Goal: Navigation & Orientation: Understand site structure

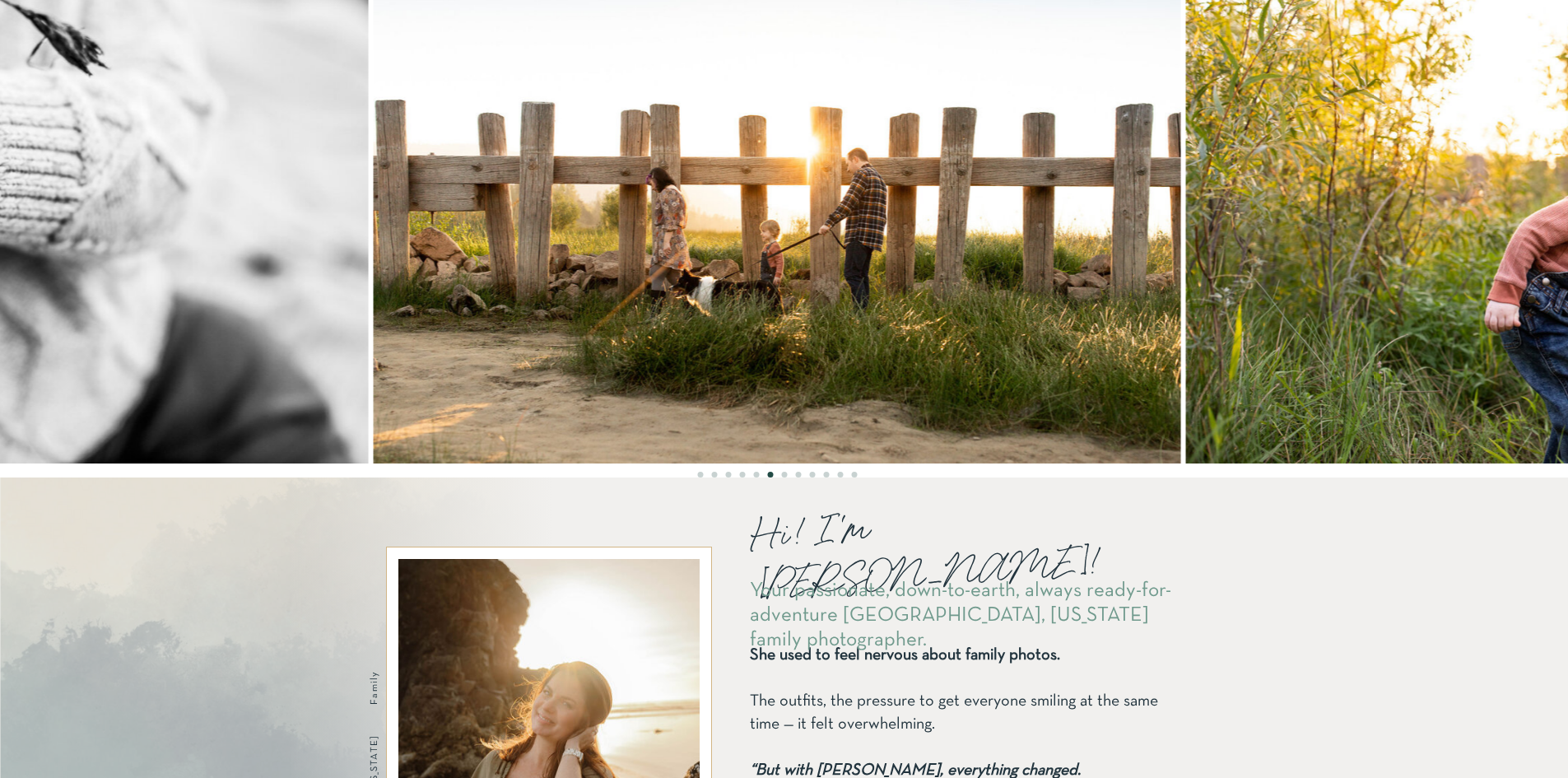
scroll to position [1482, 0]
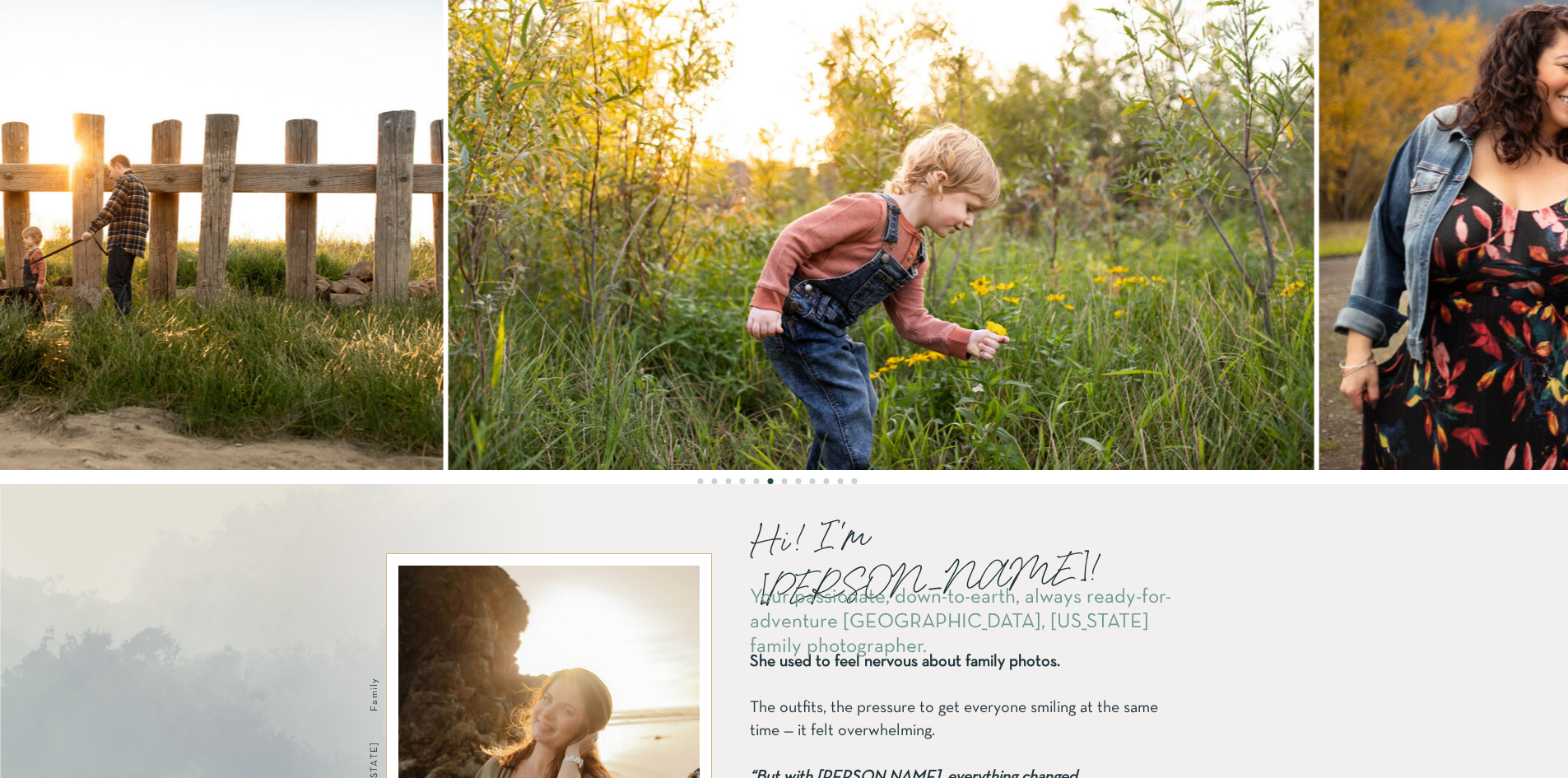
click at [610, 249] on img at bounding box center [881, 182] width 866 height 578
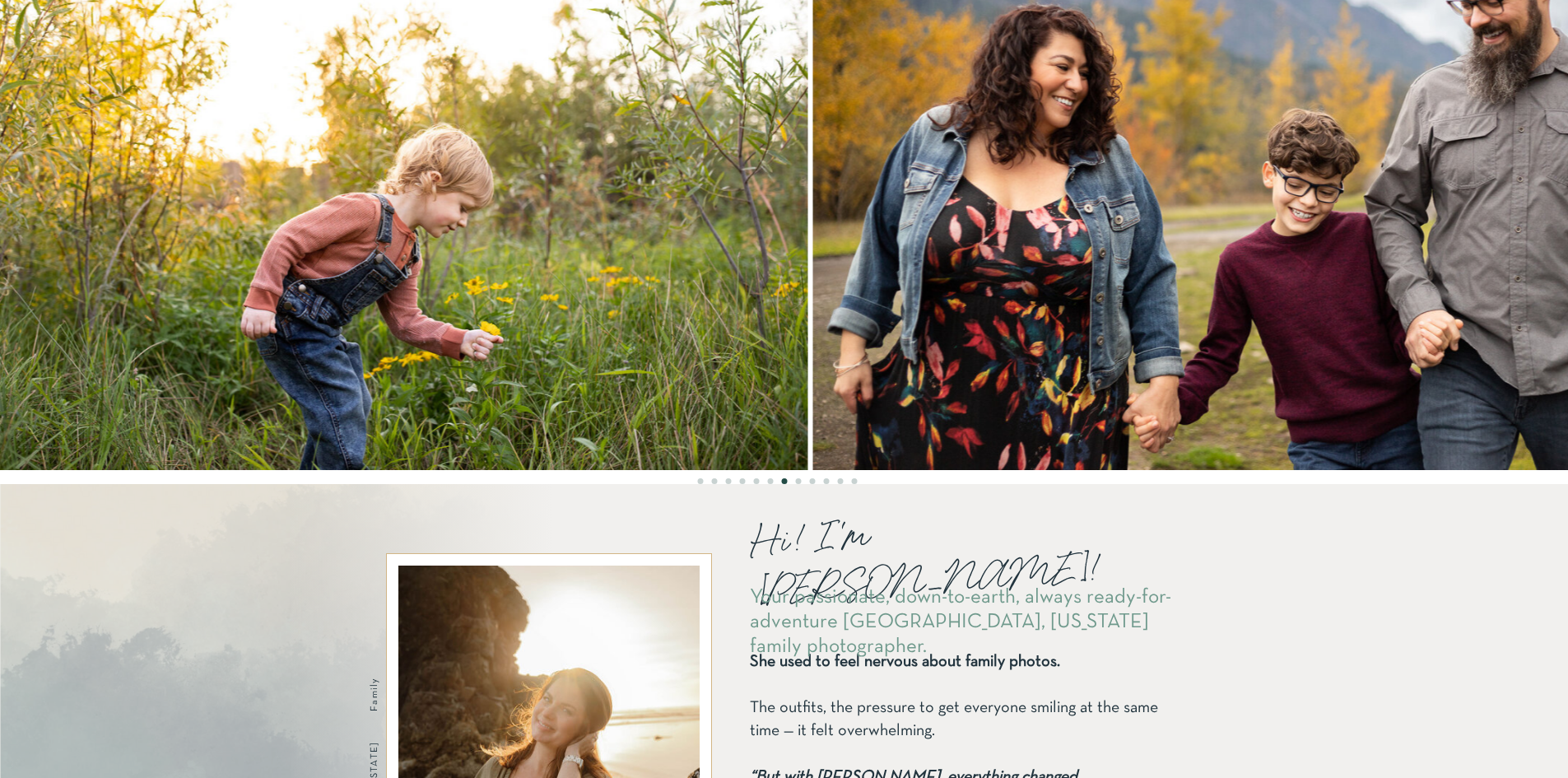
click at [642, 256] on img at bounding box center [375, 182] width 866 height 578
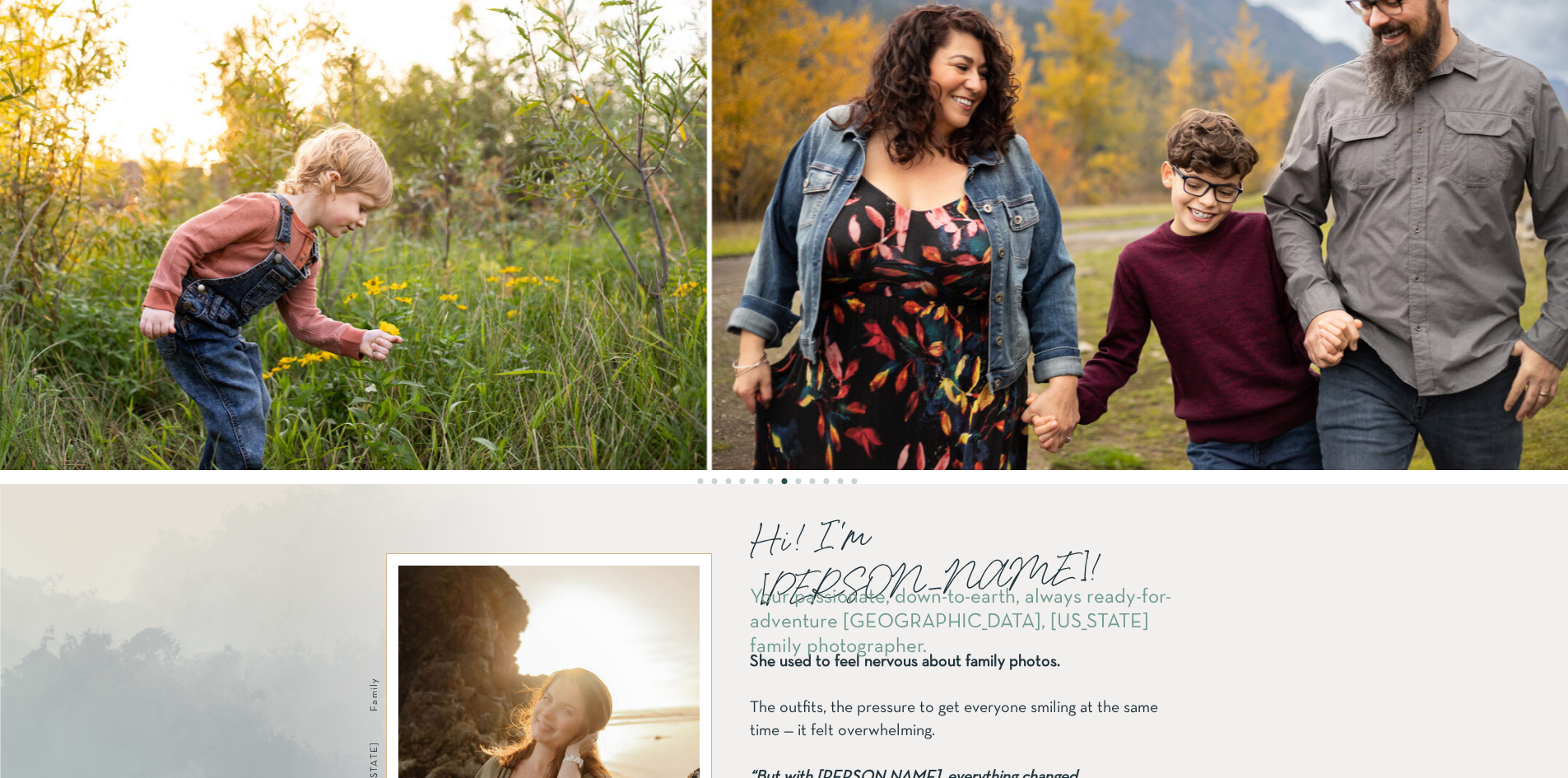
click at [527, 280] on img at bounding box center [274, 182] width 866 height 578
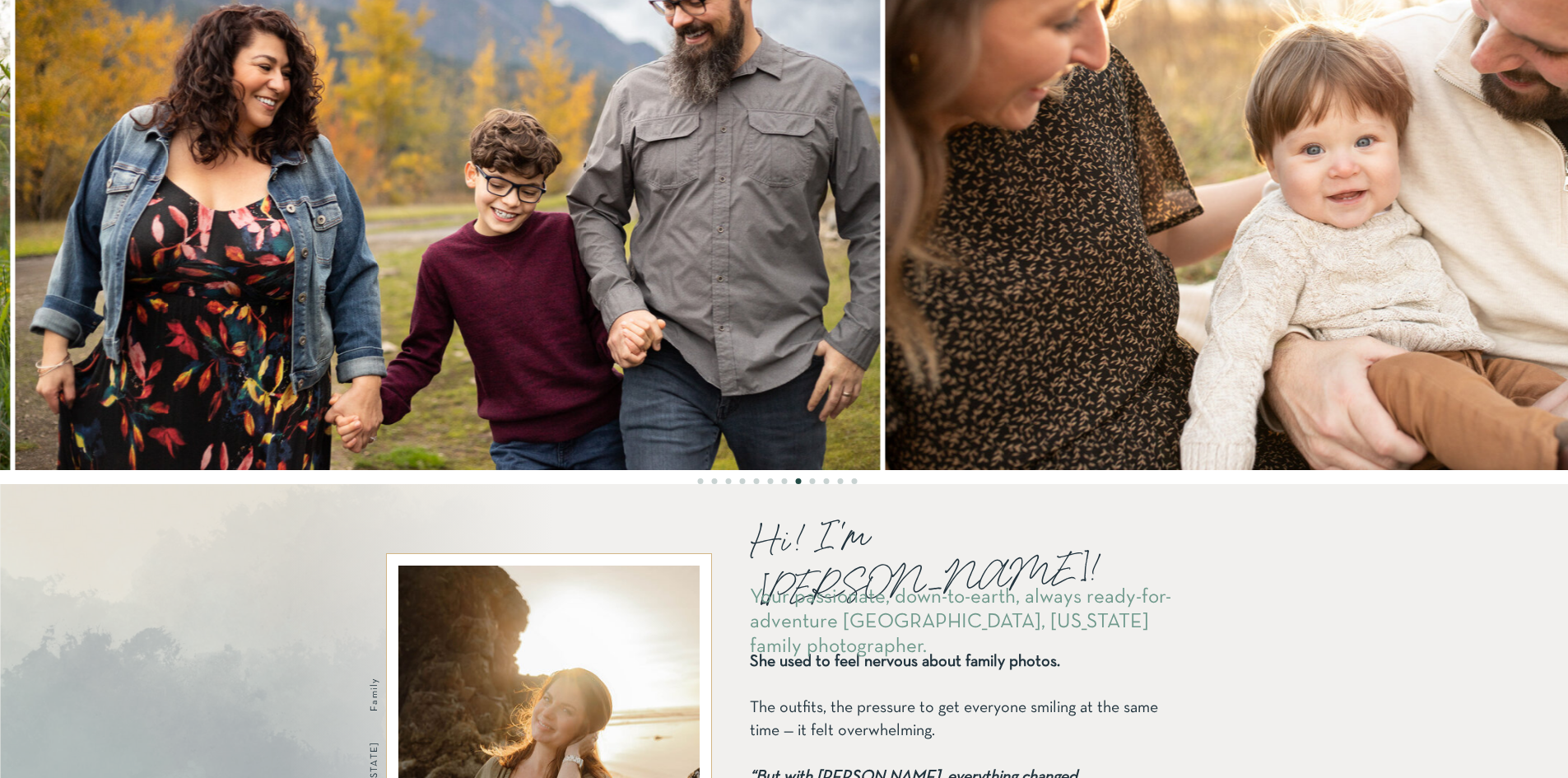
click at [655, 236] on img at bounding box center [447, 182] width 866 height 578
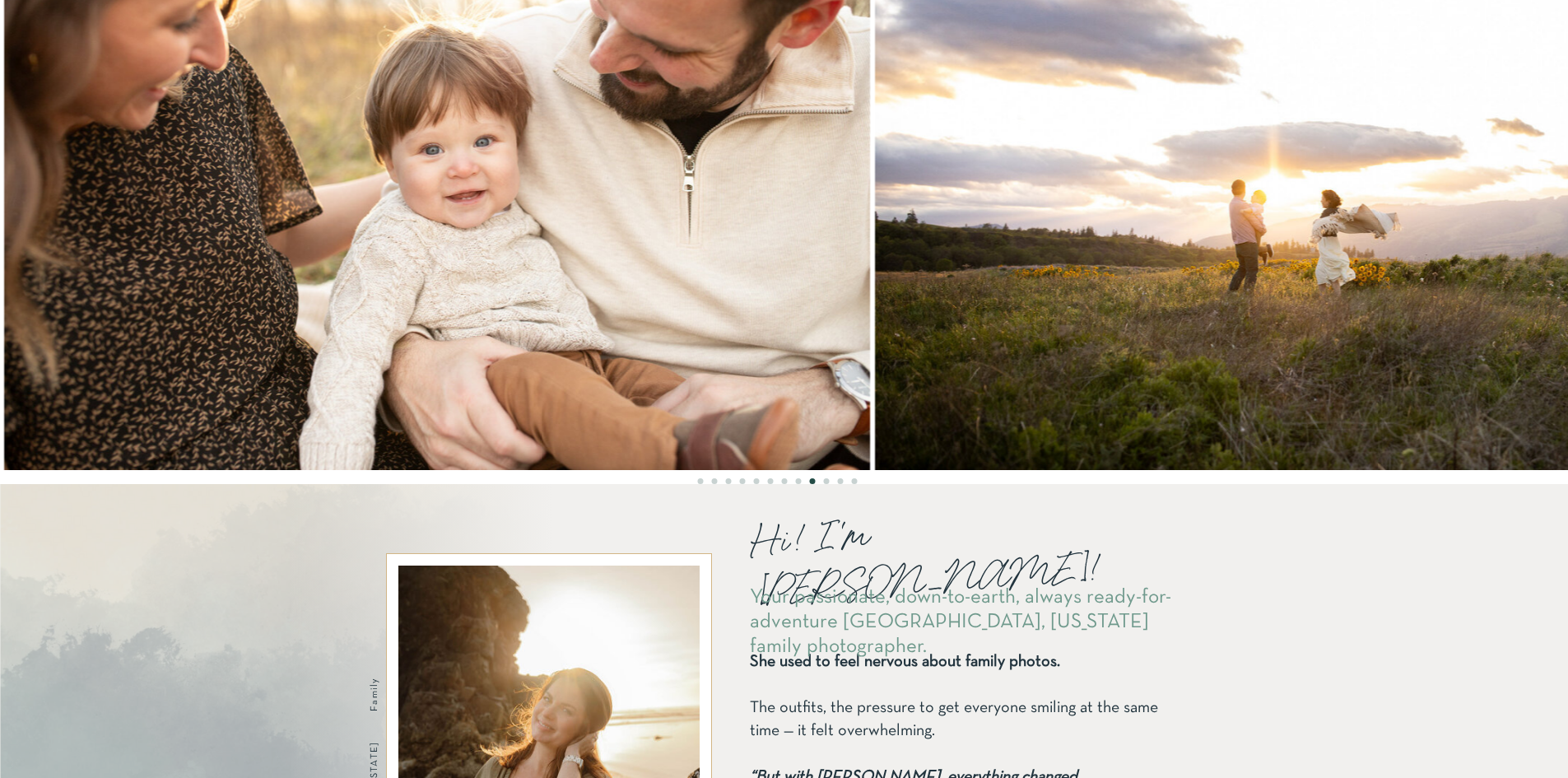
click at [579, 272] on img at bounding box center [437, 182] width 866 height 578
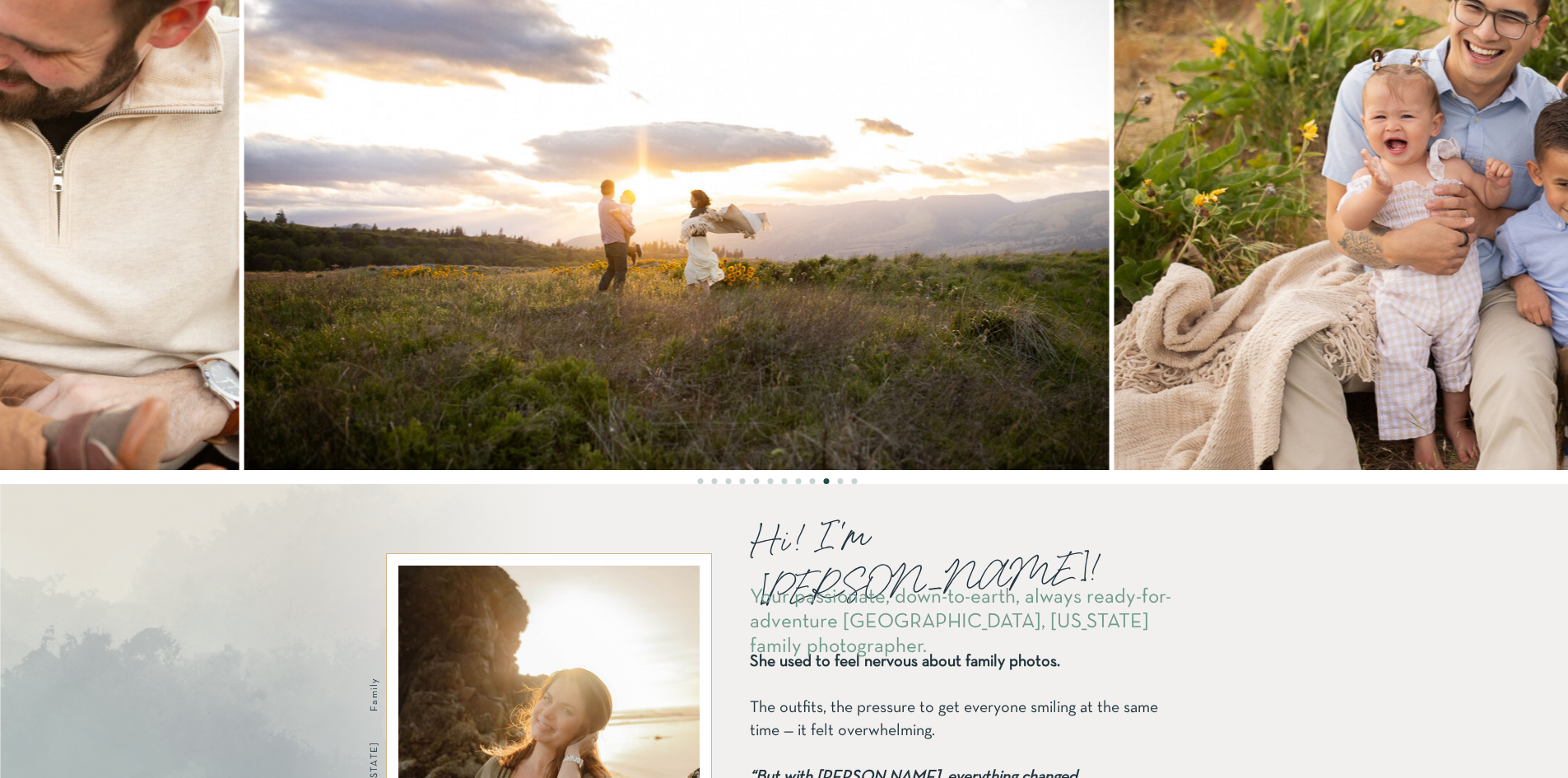
click at [672, 285] on img at bounding box center [677, 182] width 866 height 578
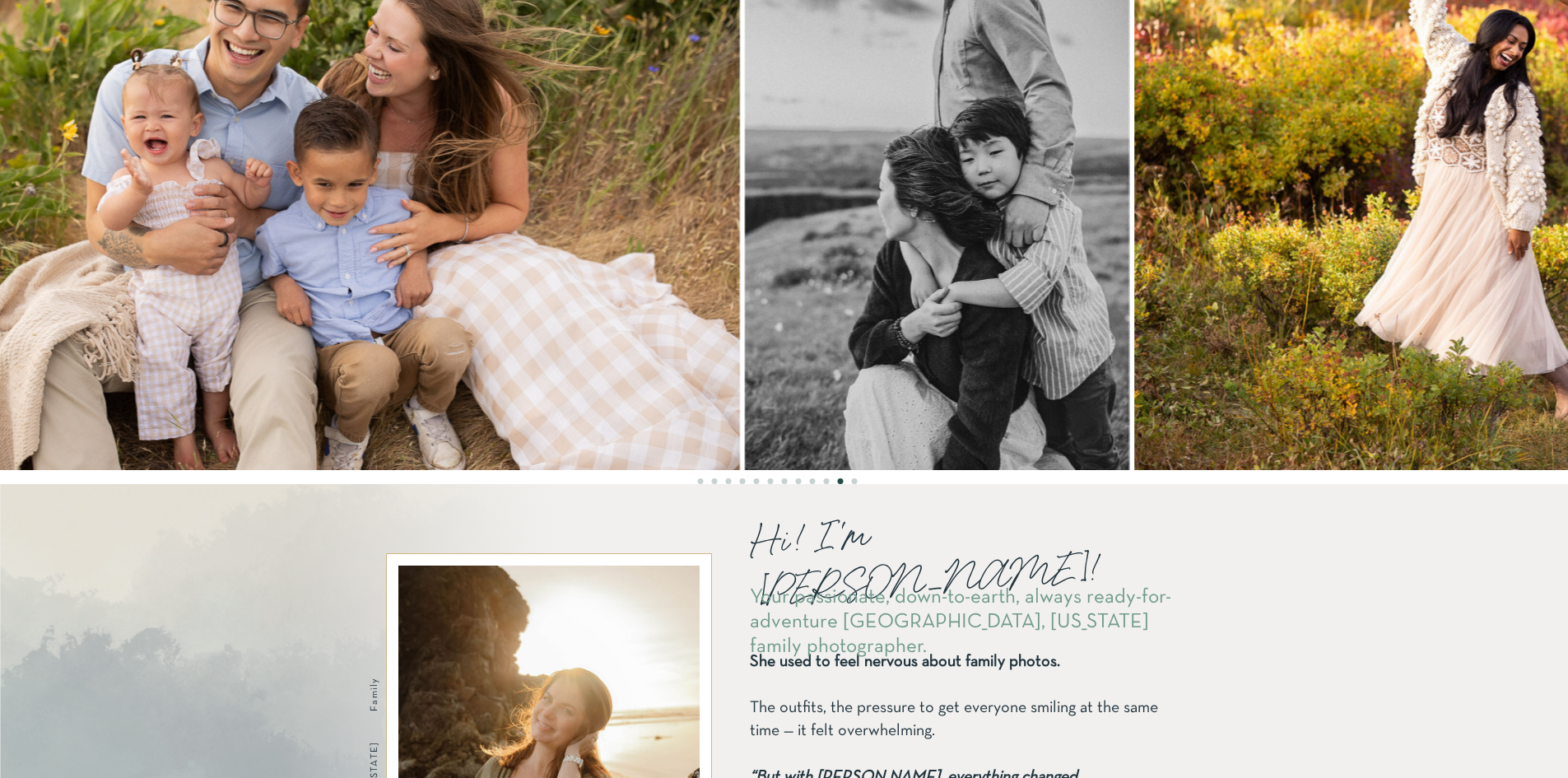
click at [514, 287] on img at bounding box center [307, 182] width 866 height 578
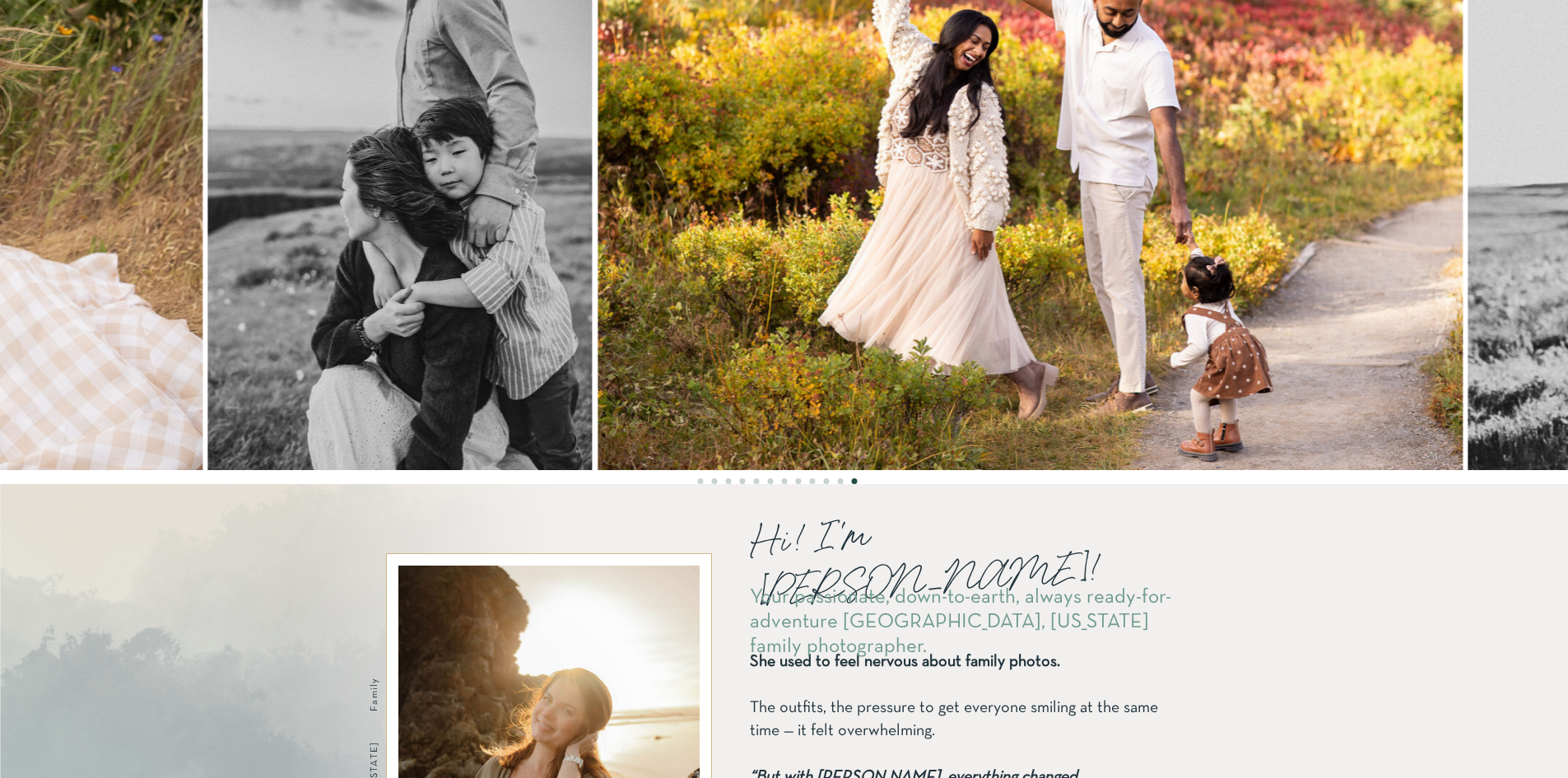
click at [417, 277] on img at bounding box center [399, 182] width 385 height 578
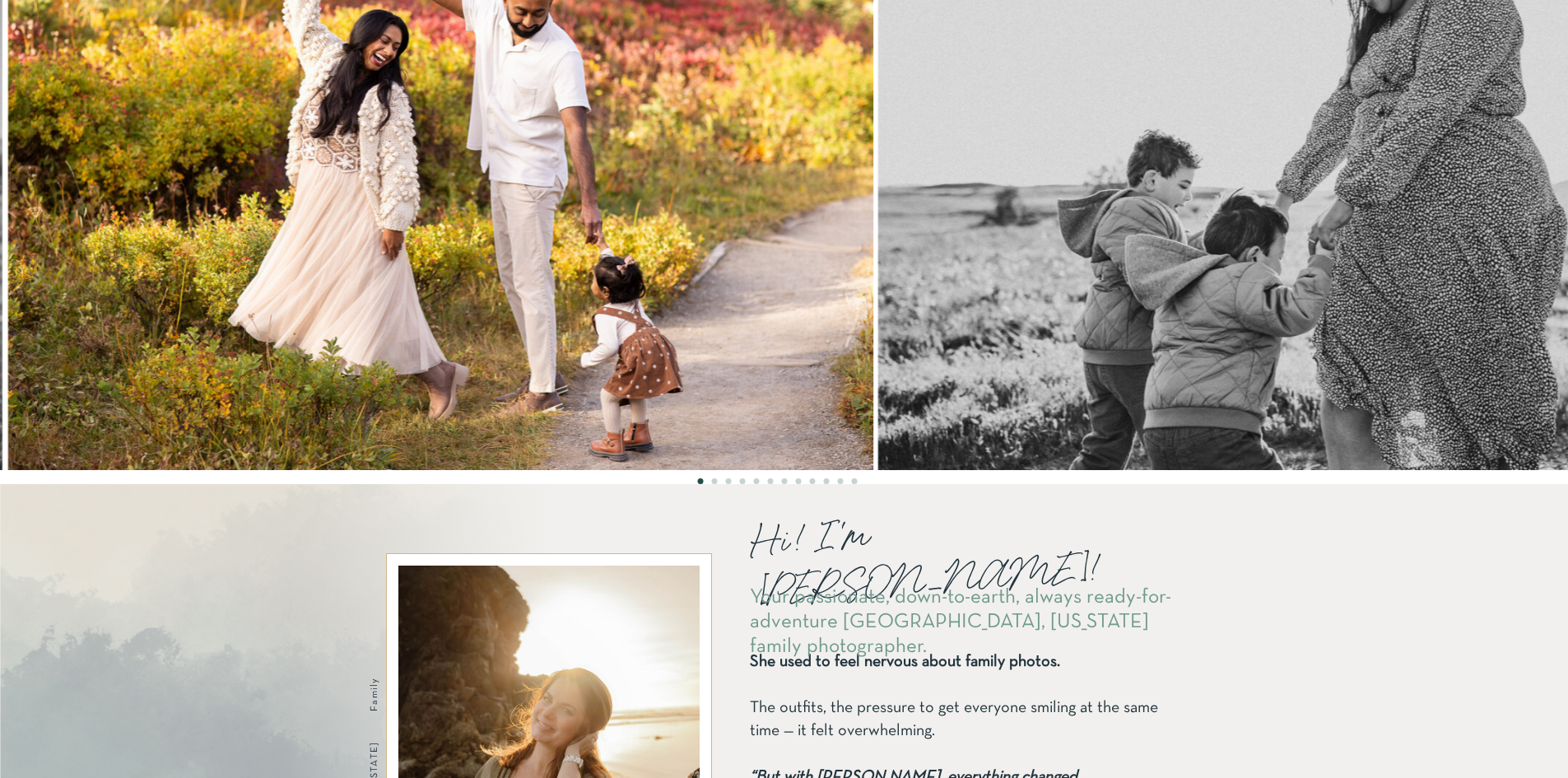
click at [464, 285] on img at bounding box center [441, 182] width 866 height 578
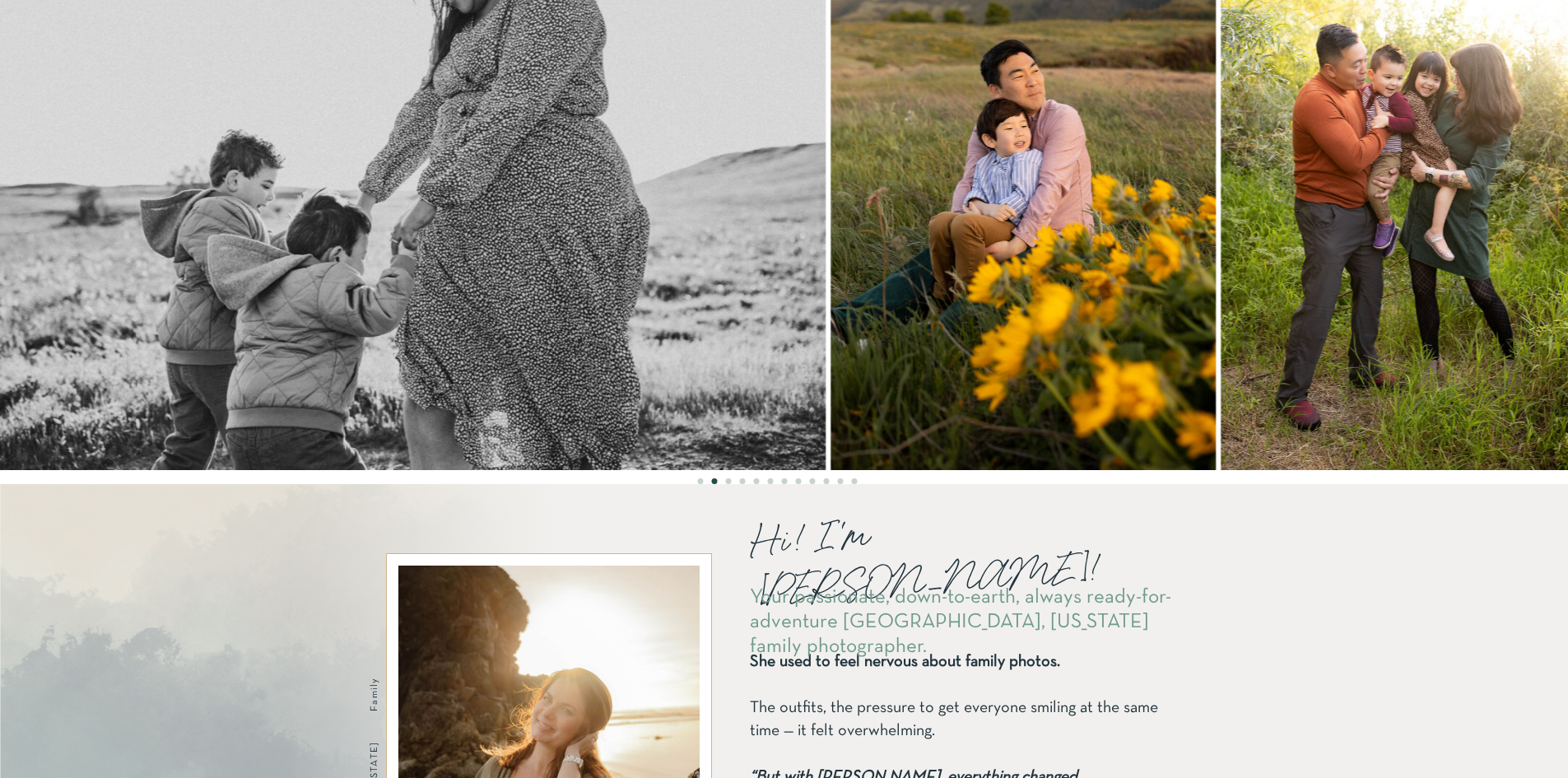
click at [664, 290] on img at bounding box center [393, 182] width 866 height 578
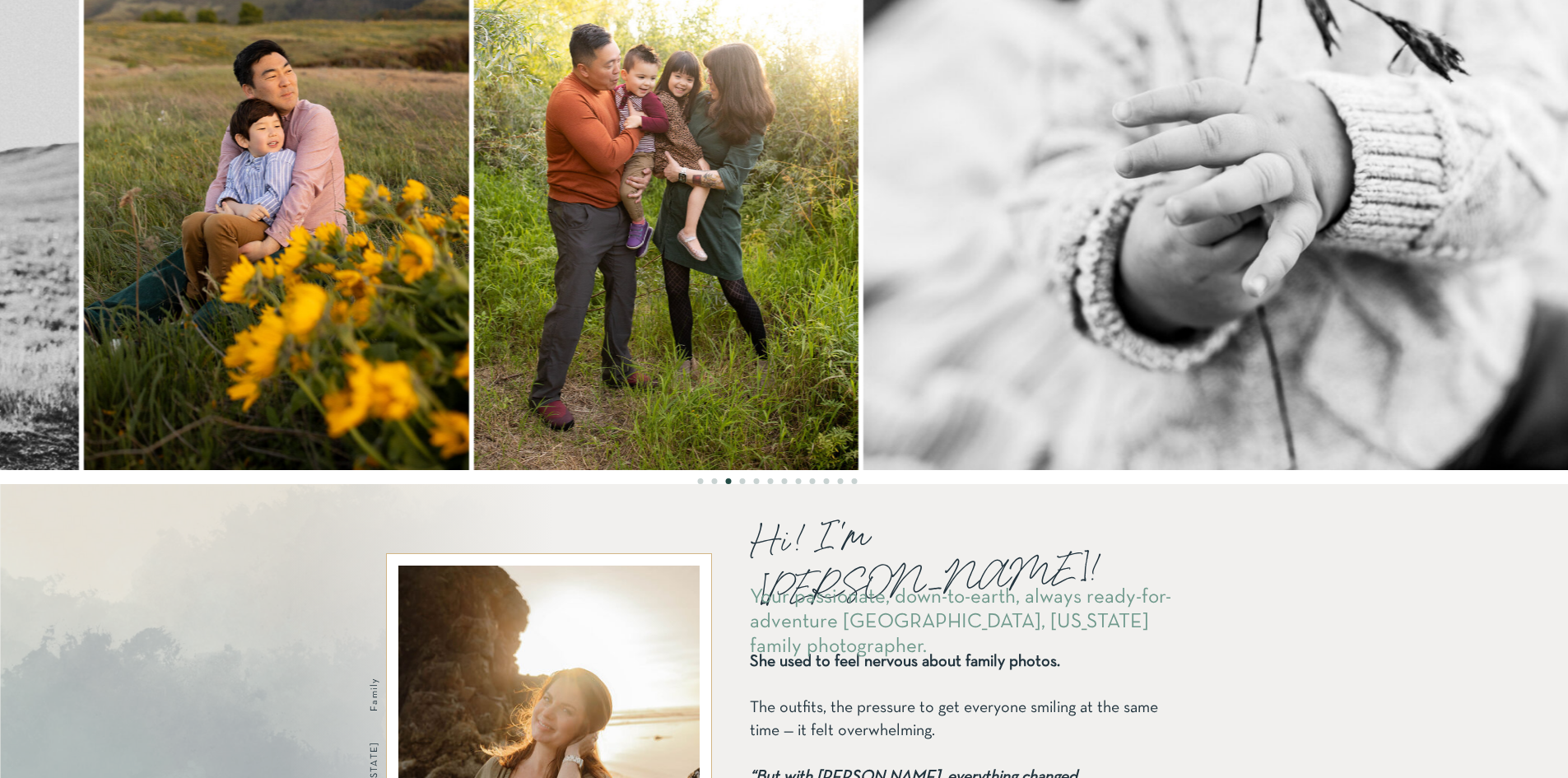
click at [643, 352] on img at bounding box center [666, 182] width 385 height 578
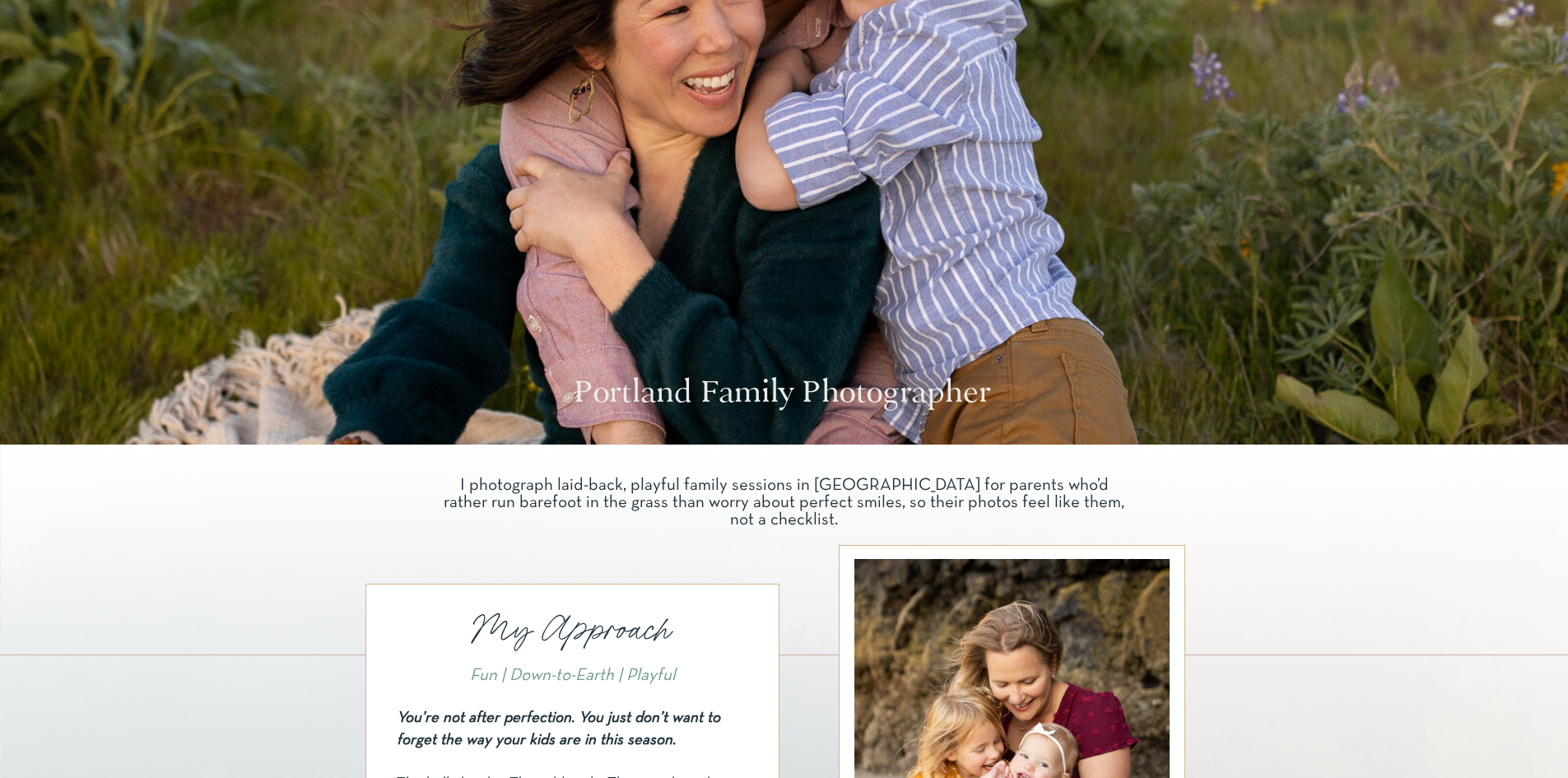
scroll to position [0, 0]
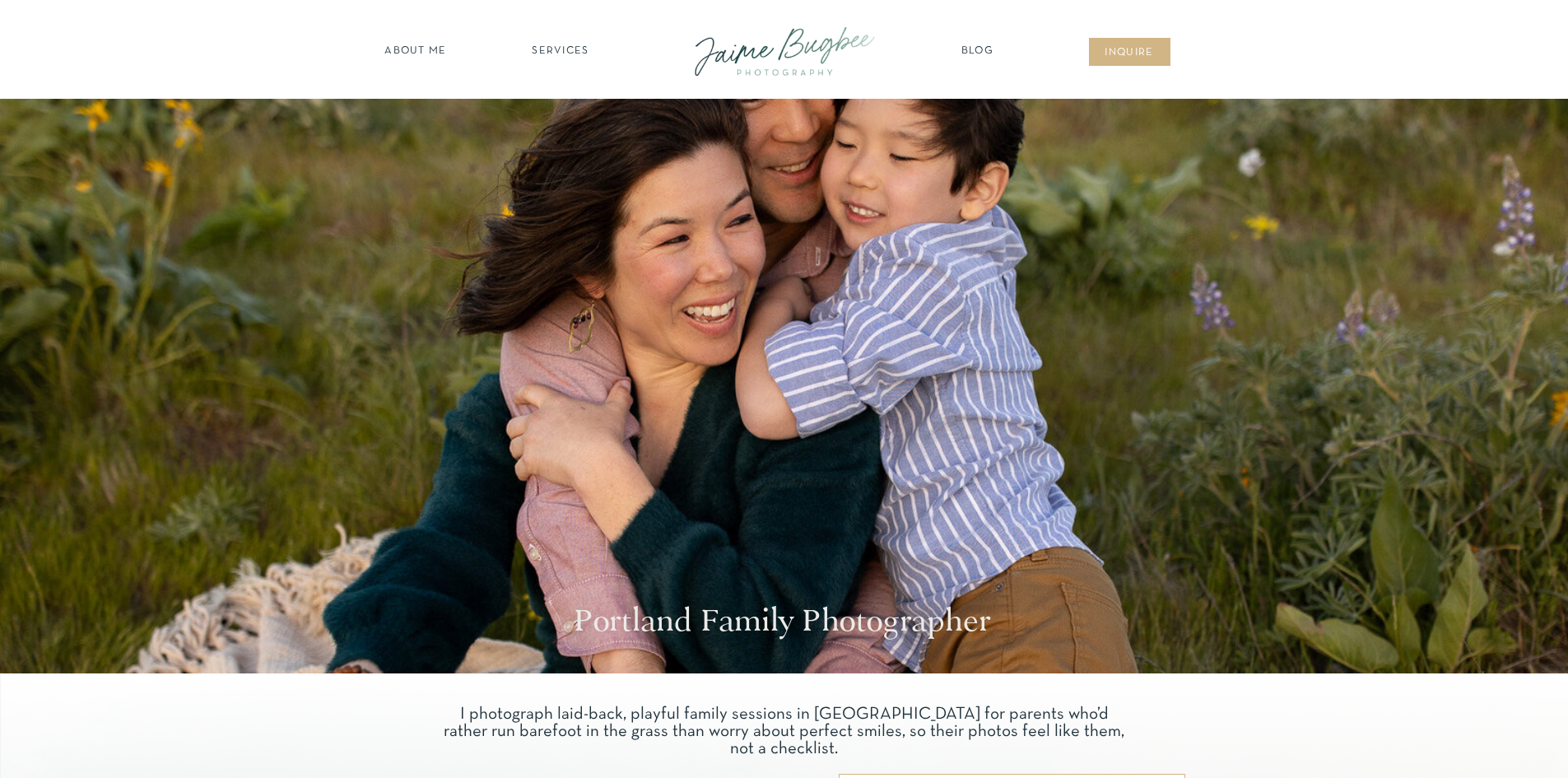
click at [419, 55] on nav "about ME" at bounding box center [416, 51] width 71 height 16
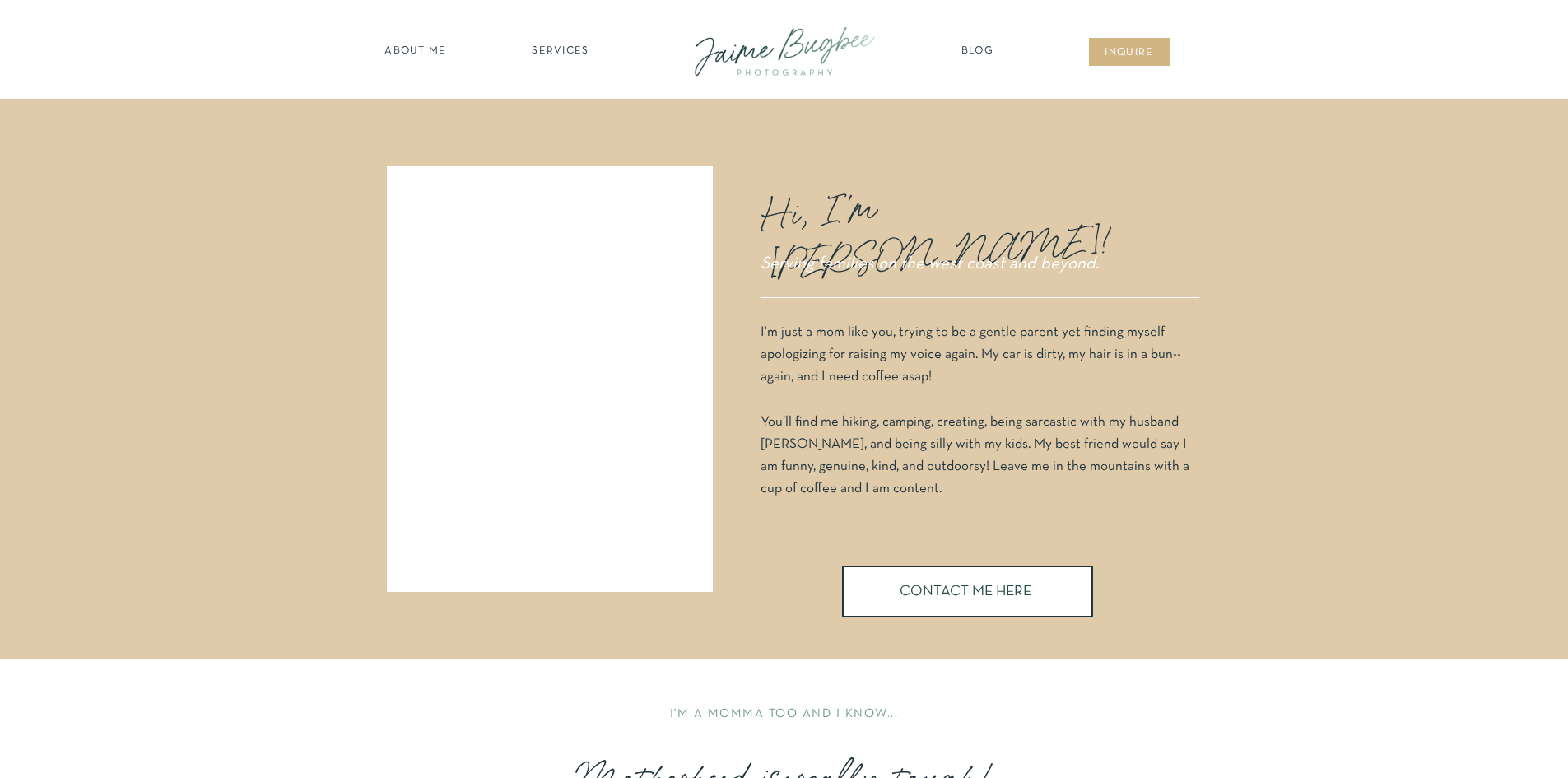
click at [565, 52] on nav "SERVICES" at bounding box center [561, 51] width 93 height 16
click at [563, 146] on nav "families" at bounding box center [561, 142] width 126 height 15
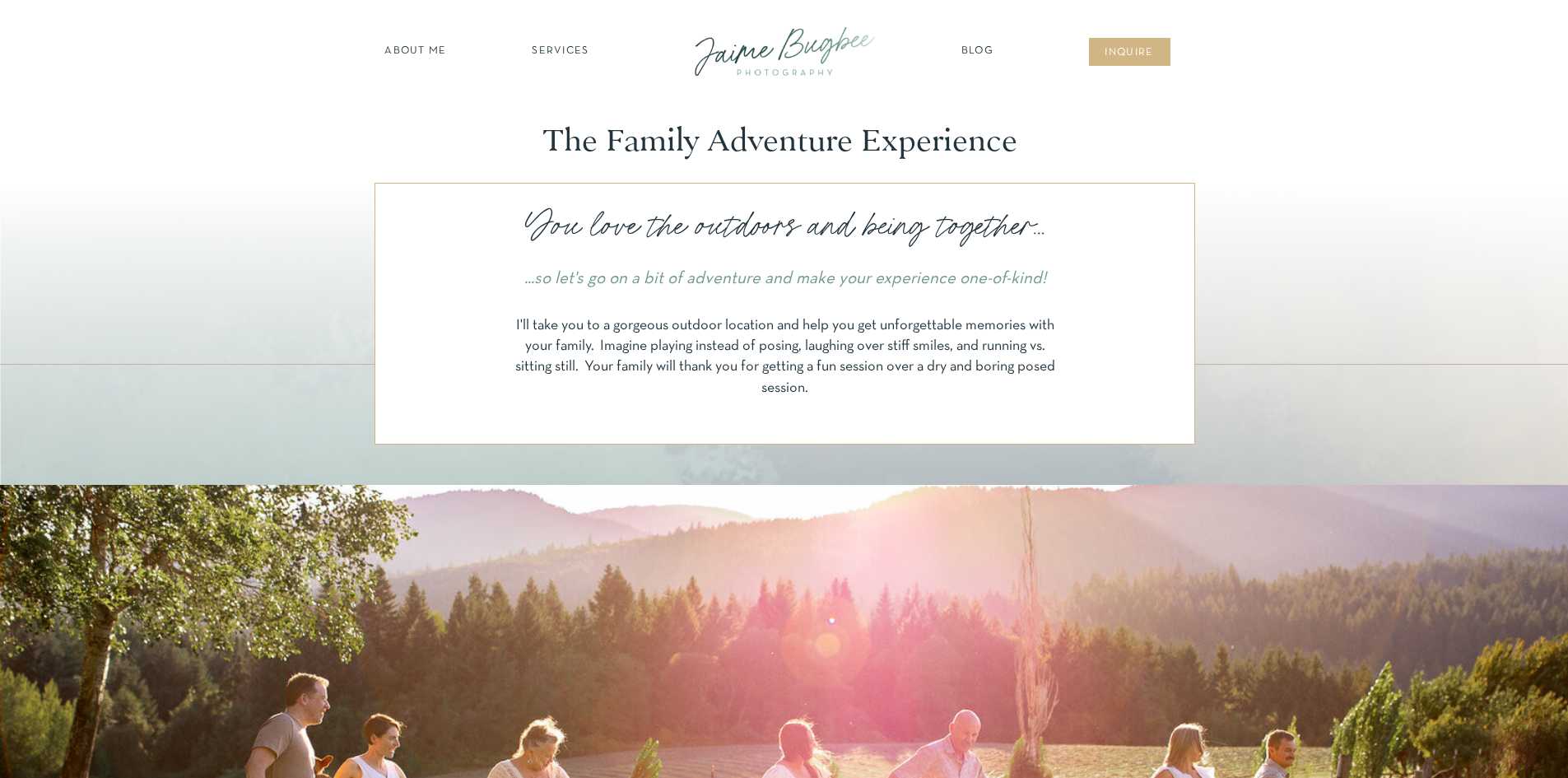
click at [971, 47] on nav "Blog" at bounding box center [977, 51] width 41 height 16
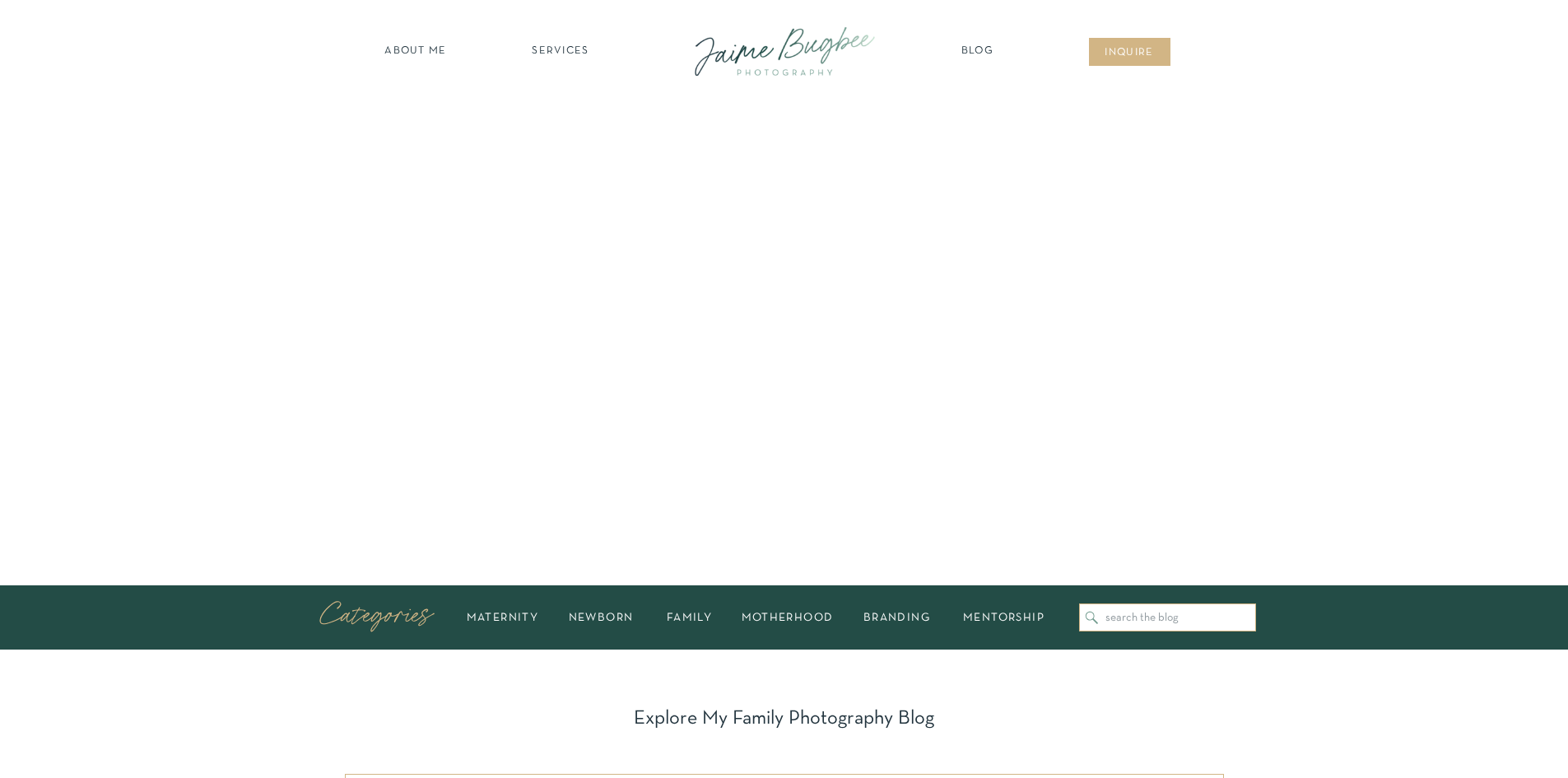
click at [546, 49] on nav "SERVICES" at bounding box center [561, 51] width 93 height 16
